Goal: Navigation & Orientation: Find specific page/section

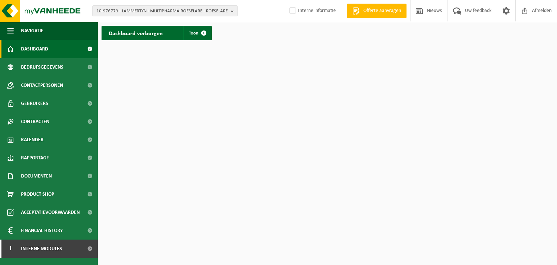
click at [173, 13] on span "10-976779 - LAMMERTYN - MULTIPHARMA ROESELARE - ROESELARE" at bounding box center [162, 11] width 131 height 11
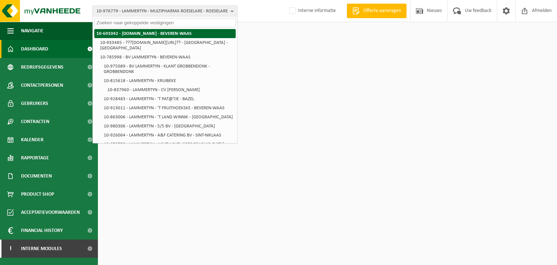
click at [149, 34] on strong "10-691042 - [DOMAIN_NAME] - BEVEREN-WAAS" at bounding box center [144, 33] width 95 height 5
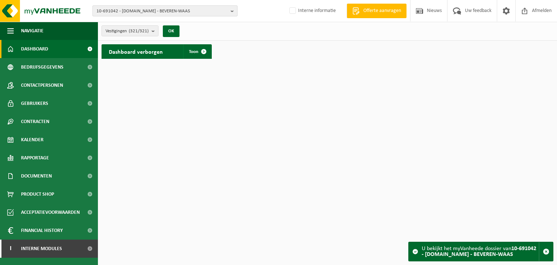
click at [156, 12] on span "10-691042 - [DOMAIN_NAME] - BEVEREN-WAAS" at bounding box center [162, 11] width 131 height 11
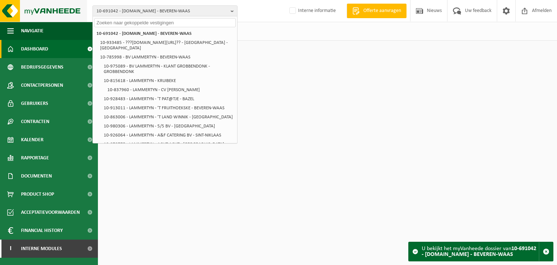
click at [57, 7] on img at bounding box center [43, 11] width 87 height 22
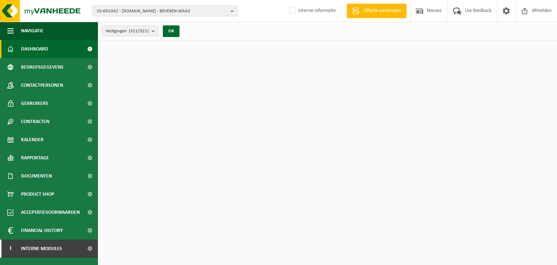
click at [168, 13] on span "10-691042 - [DOMAIN_NAME] - BEVEREN-WAAS" at bounding box center [162, 11] width 131 height 11
